Goal: Task Accomplishment & Management: Manage account settings

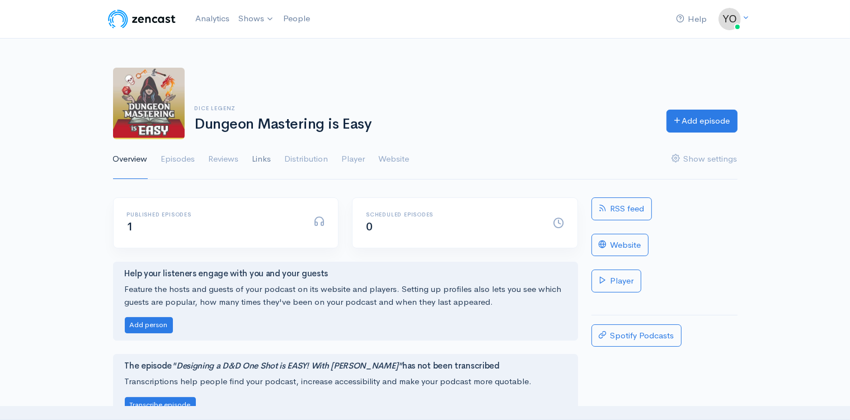
click at [264, 161] on link "Links" at bounding box center [261, 159] width 19 height 40
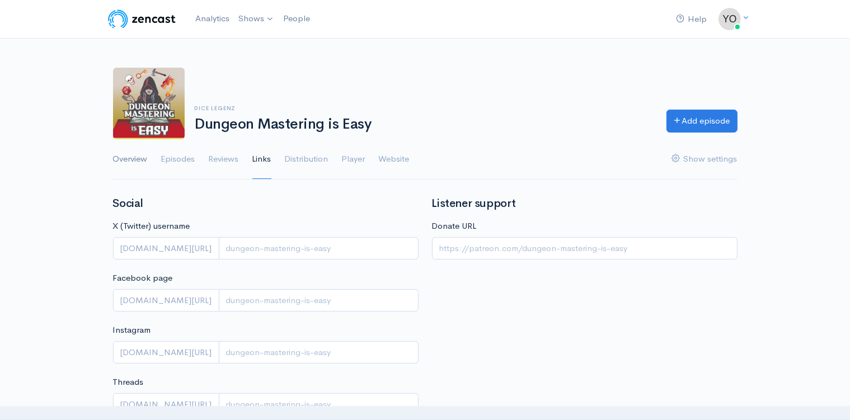
click at [143, 163] on link "Overview" at bounding box center [130, 159] width 35 height 40
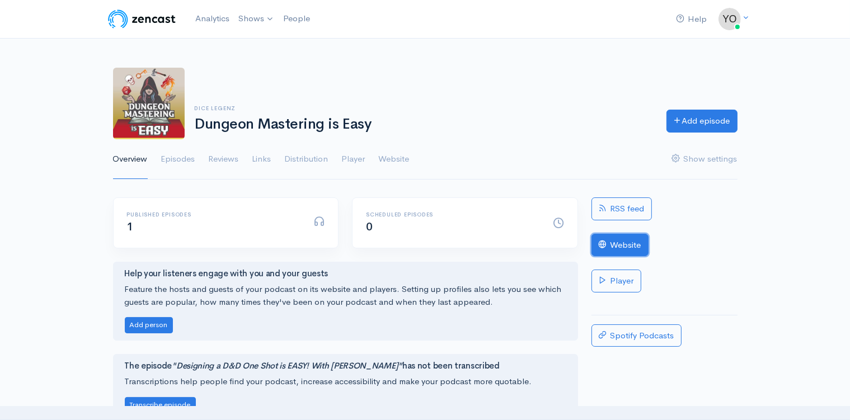
click at [617, 245] on link "Website" at bounding box center [619, 245] width 57 height 23
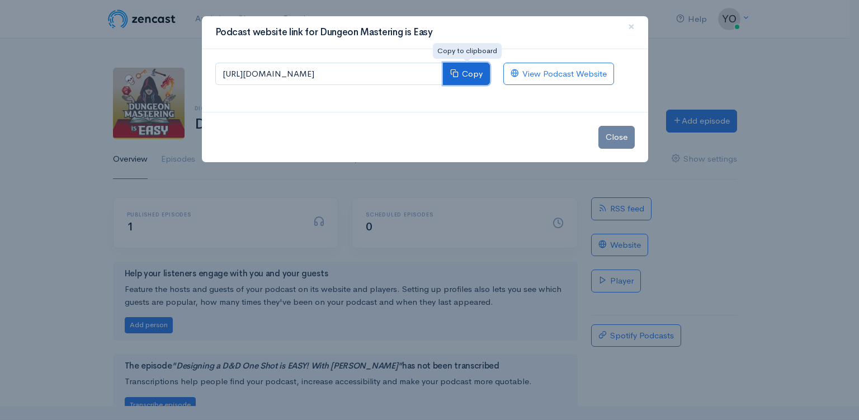
click at [468, 77] on button "Copy" at bounding box center [466, 74] width 47 height 23
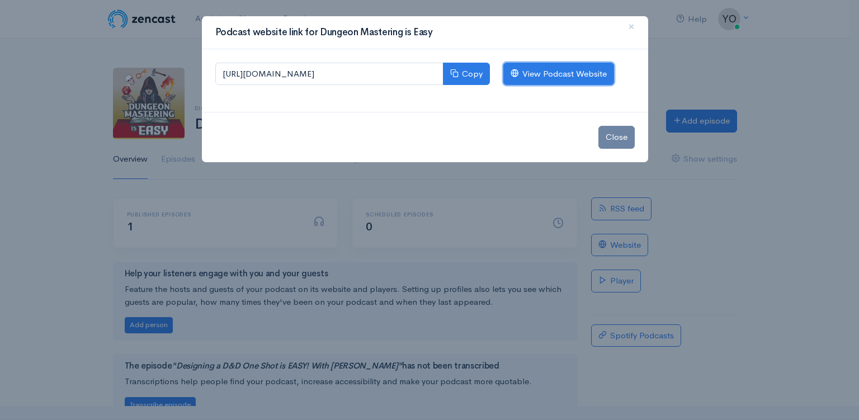
click at [565, 74] on link "View Podcast Website" at bounding box center [559, 74] width 111 height 23
click at [633, 27] on span "×" at bounding box center [631, 26] width 7 height 16
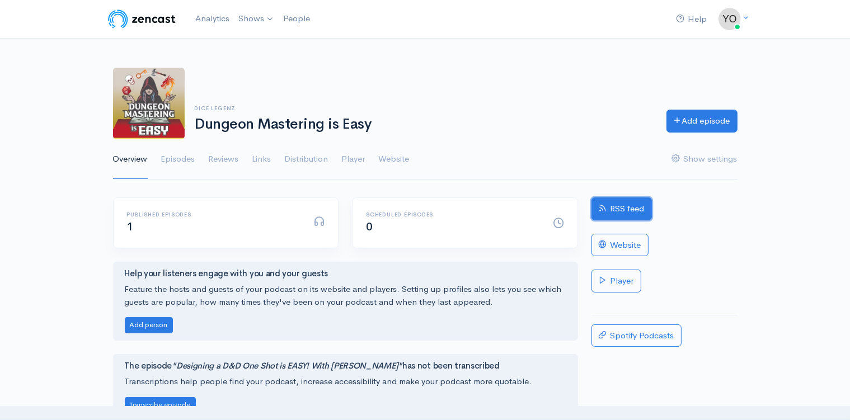
click at [618, 205] on link "RSS feed" at bounding box center [621, 209] width 60 height 23
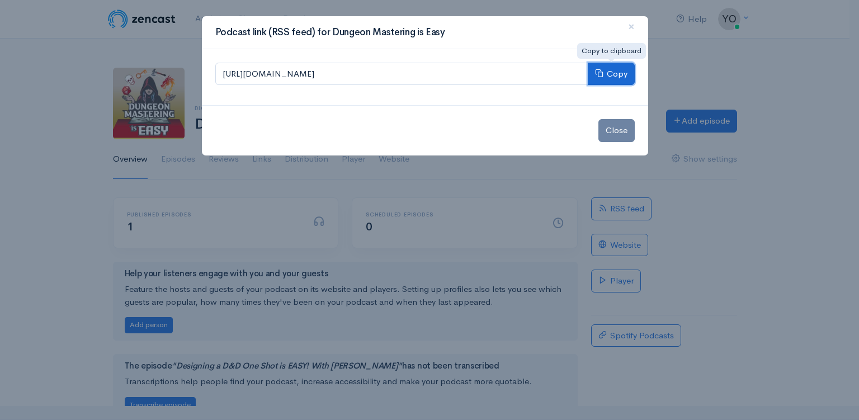
click at [602, 69] on icon at bounding box center [599, 73] width 8 height 8
click at [633, 24] on span "×" at bounding box center [631, 26] width 7 height 16
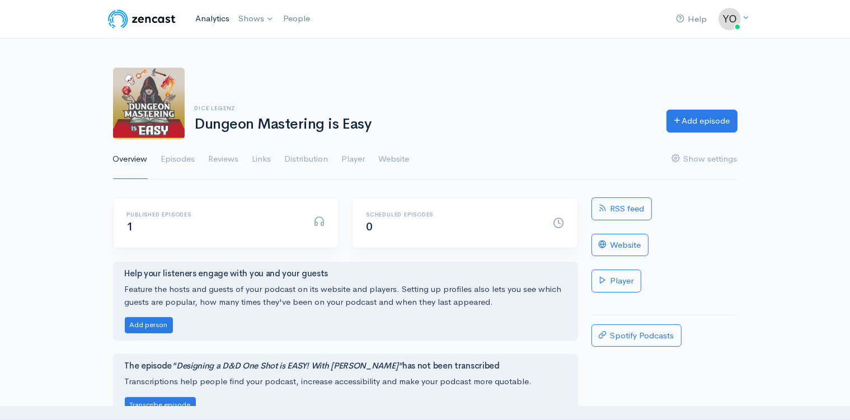
click at [220, 21] on link "Analytics" at bounding box center [212, 19] width 43 height 24
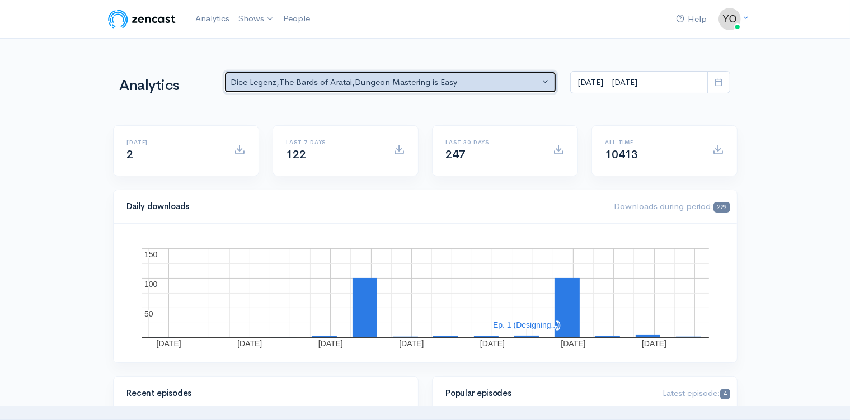
click at [543, 82] on button "Dice Legenz , The Bards of Aratai , Dungeon Mastering is Easy" at bounding box center [390, 82] width 333 height 23
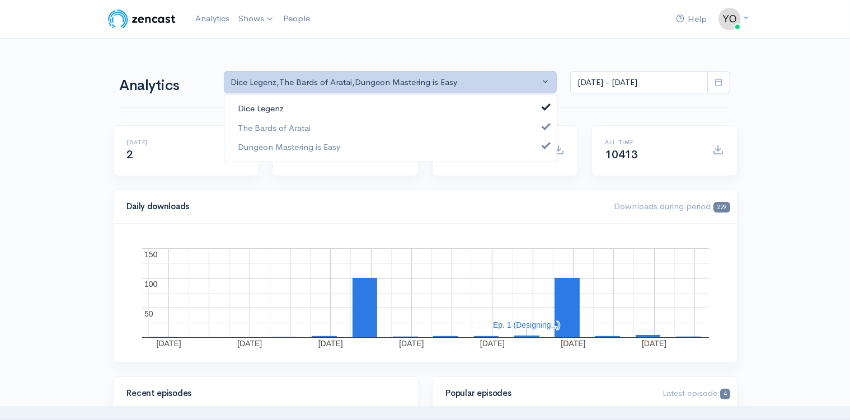
click at [541, 106] on link "Dice Legenz" at bounding box center [390, 109] width 332 height 20
click at [537, 123] on link "The Bards of Aratai" at bounding box center [390, 128] width 332 height 20
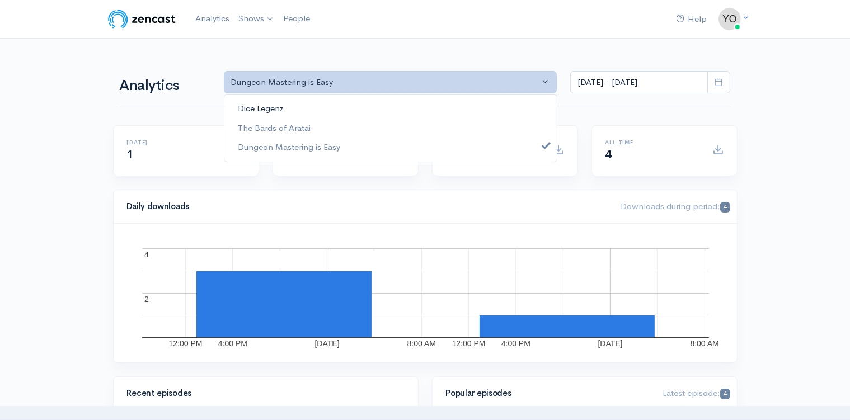
click at [544, 111] on link "Dice Legenz" at bounding box center [390, 109] width 332 height 20
select select "9371"
click at [542, 143] on link "Dungeon Mastering is Easy" at bounding box center [390, 148] width 332 height 20
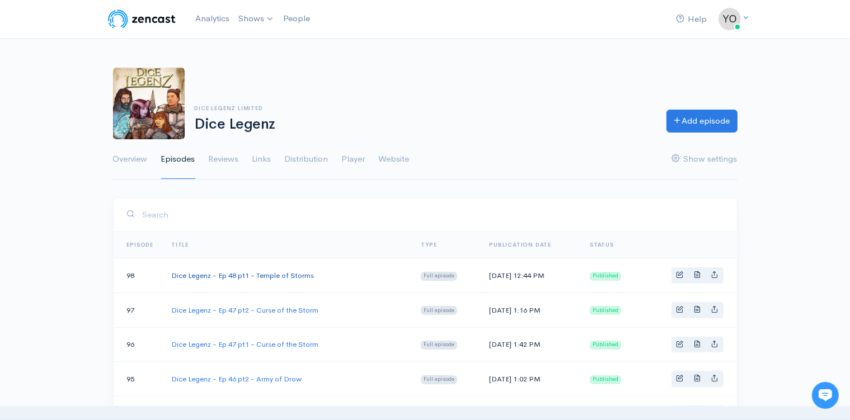
click at [274, 274] on link "Dice Legenz - Ep 48 pt1 - Temple of Storms" at bounding box center [242, 276] width 143 height 10
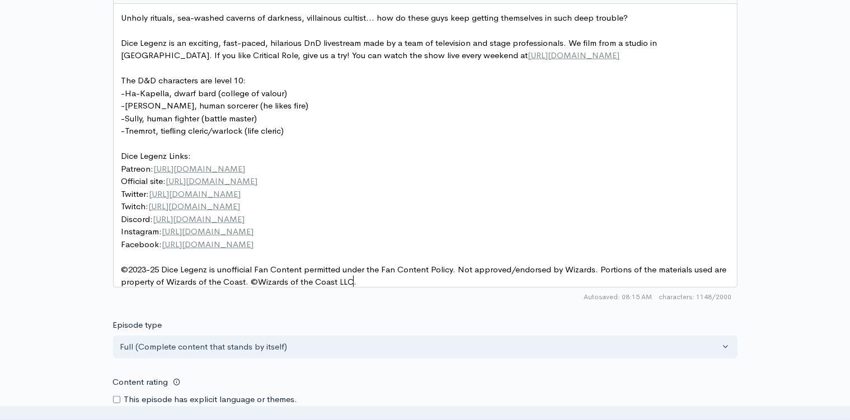
scroll to position [4, 0]
click at [374, 270] on pre "©2023-25 Dice Legenz is unofficial Fan Content permitted under the Fan Content …" at bounding box center [430, 276] width 622 height 25
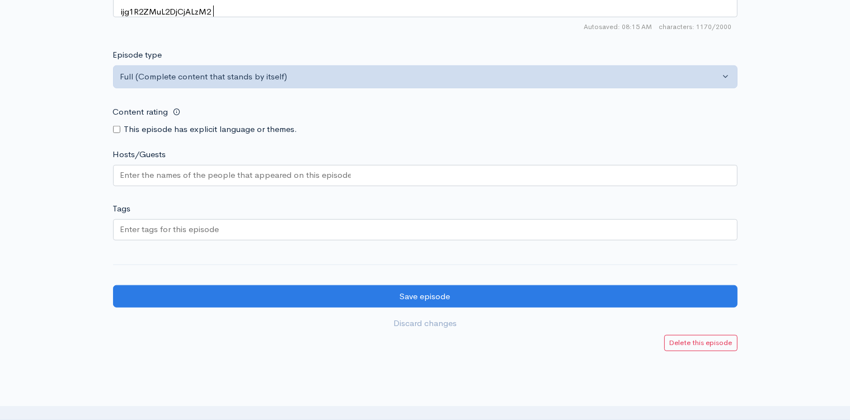
scroll to position [1063, 0]
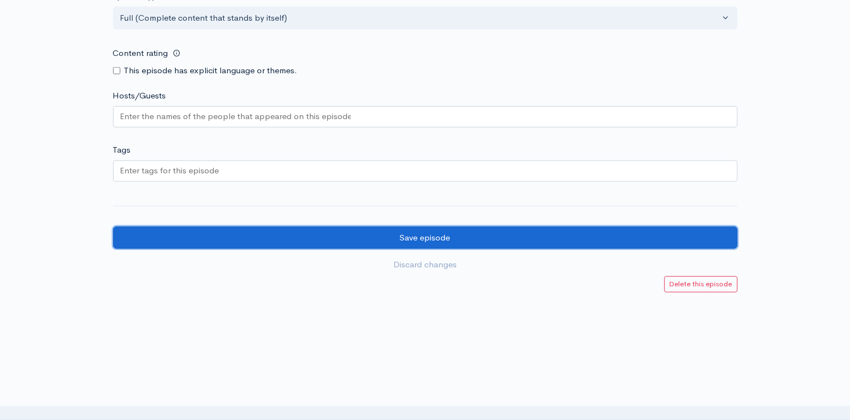
click at [419, 232] on input "Save episode" at bounding box center [425, 238] width 624 height 23
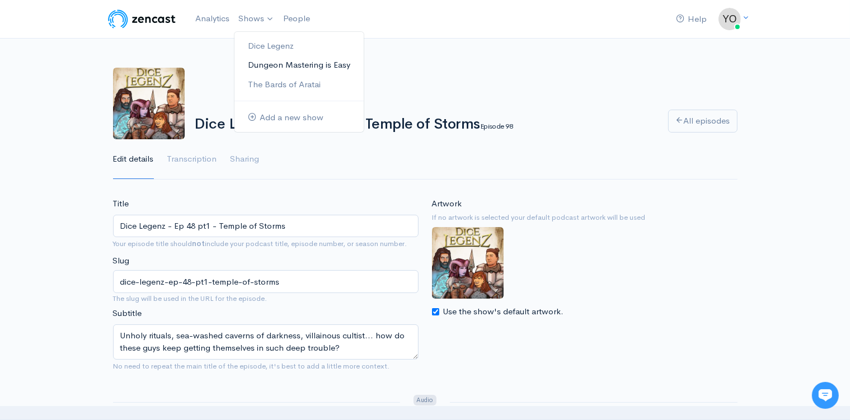
click at [271, 68] on link "Dungeon Mastering is Easy" at bounding box center [298, 65] width 129 height 20
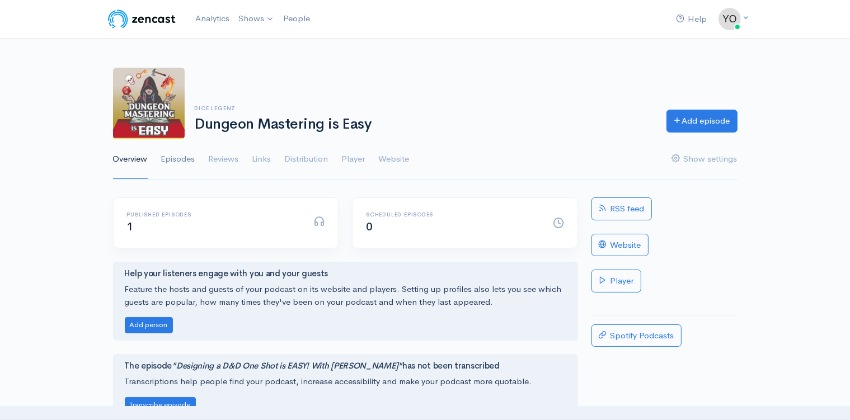
click at [184, 157] on link "Episodes" at bounding box center [178, 159] width 34 height 40
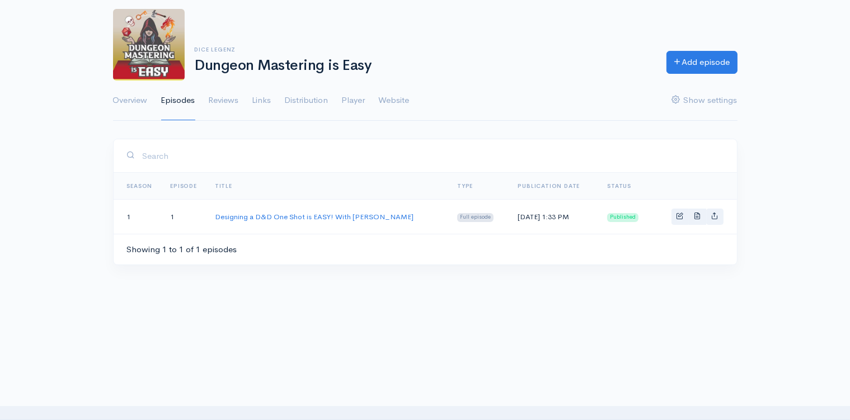
scroll to position [62, 0]
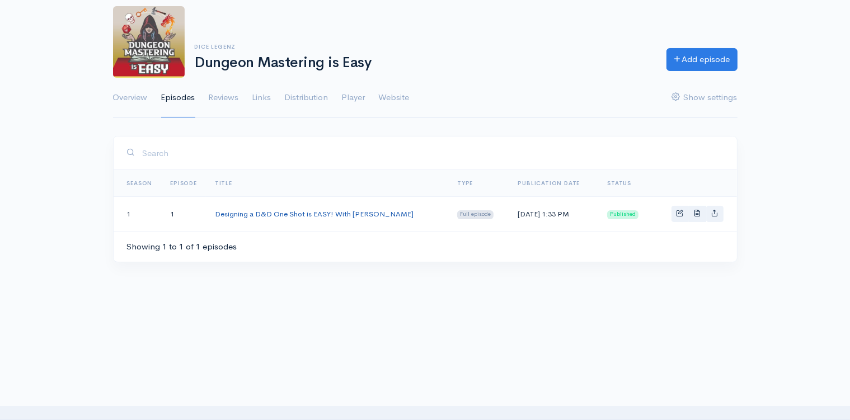
click at [323, 214] on link "Designing a D&D One Shot is EASY! With AJ Pickett" at bounding box center [314, 214] width 199 height 10
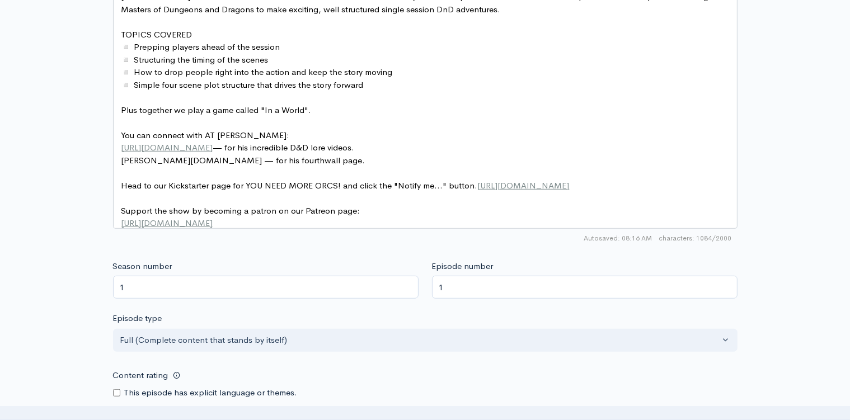
scroll to position [4, 0]
click at [348, 217] on pre "[URL][DOMAIN_NAME]" at bounding box center [430, 223] width 622 height 13
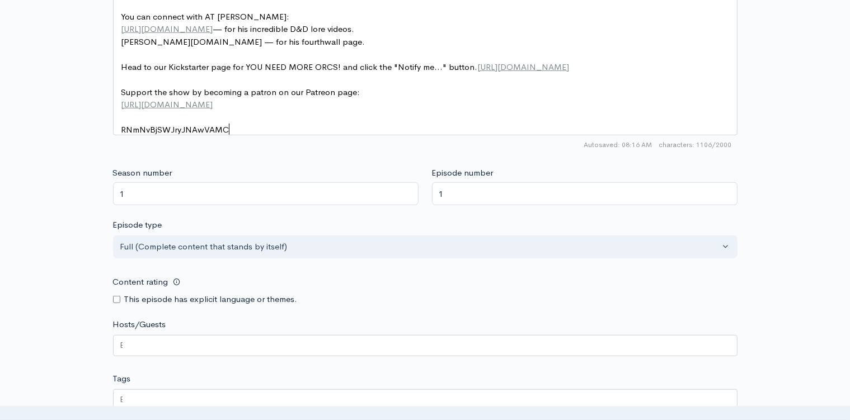
scroll to position [1004, 0]
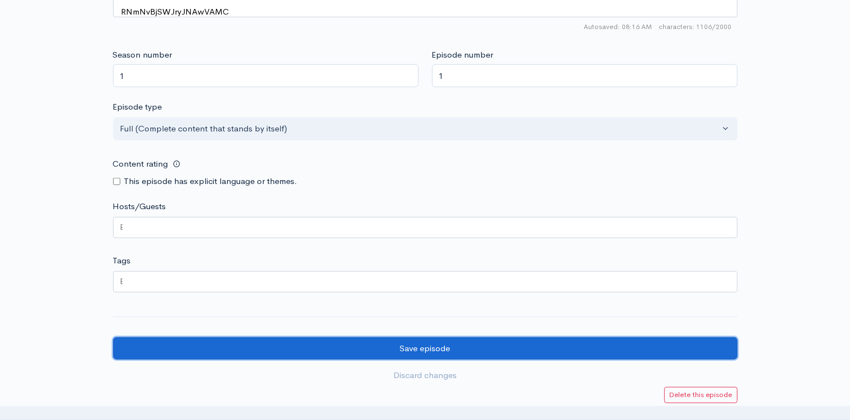
click at [397, 346] on input "Save episode" at bounding box center [425, 348] width 624 height 23
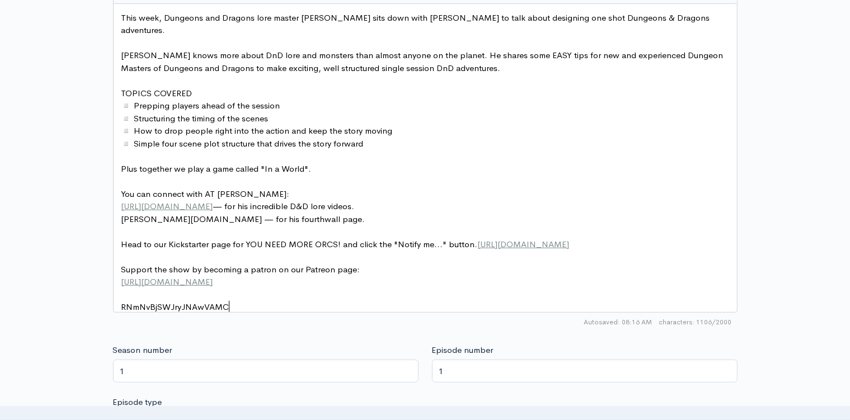
scroll to position [4, 0]
type textarea "RNmNvBjSWJryJNAwVAMC"
drag, startPoint x: 259, startPoint y: 294, endPoint x: 124, endPoint y: 294, distance: 134.8
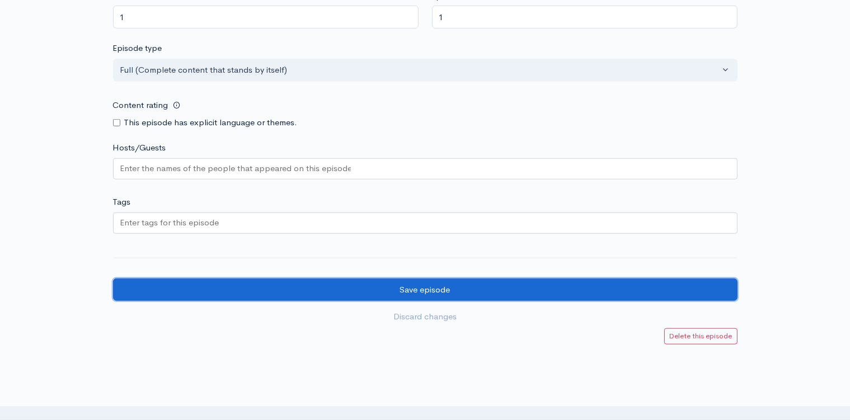
click at [429, 290] on input "Save episode" at bounding box center [425, 290] width 624 height 23
